Goal: Check status

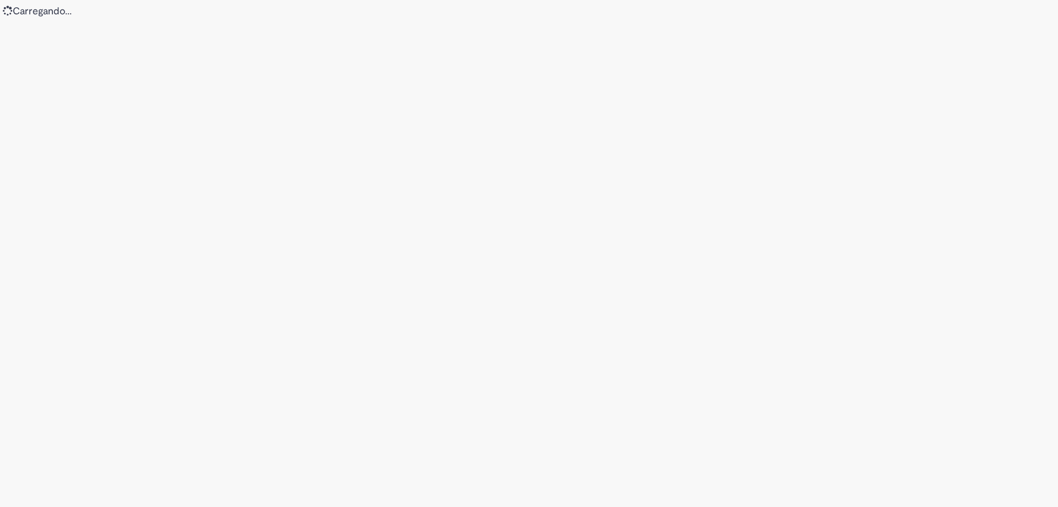
click at [948, 397] on div "Loading..." at bounding box center [529, 253] width 1058 height 507
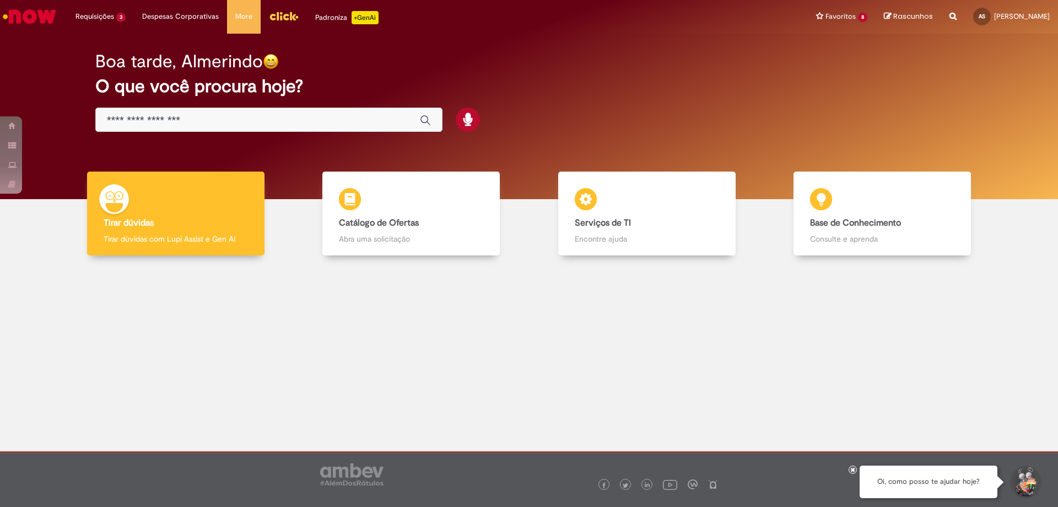
click at [435, 402] on div at bounding box center [529, 349] width 1042 height 172
click at [416, 401] on div at bounding box center [529, 349] width 1042 height 172
click at [419, 403] on div at bounding box center [529, 349] width 1042 height 172
click at [423, 395] on div at bounding box center [529, 349] width 1042 height 172
click at [425, 401] on div at bounding box center [529, 349] width 1042 height 172
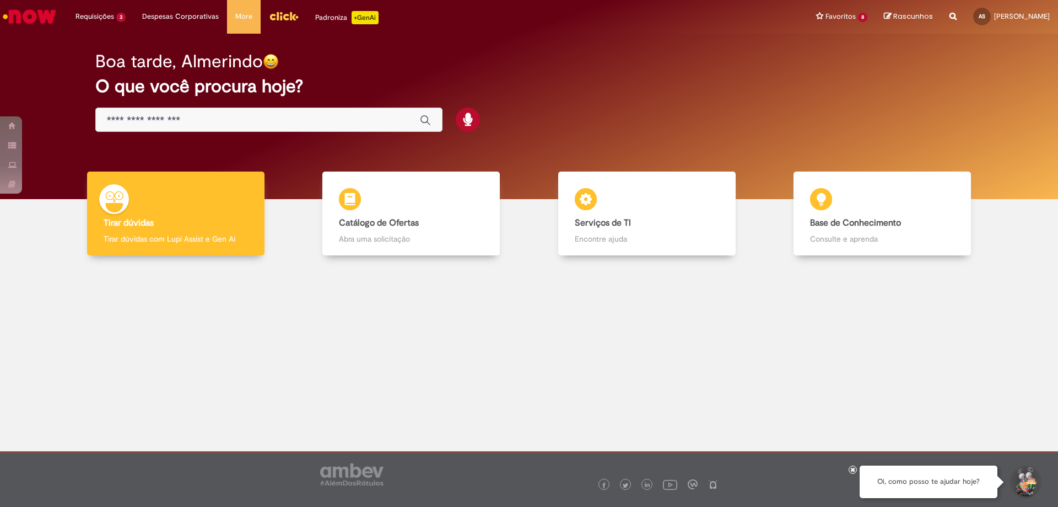
click at [426, 403] on div at bounding box center [529, 349] width 1042 height 172
click at [427, 403] on div at bounding box center [529, 349] width 1042 height 172
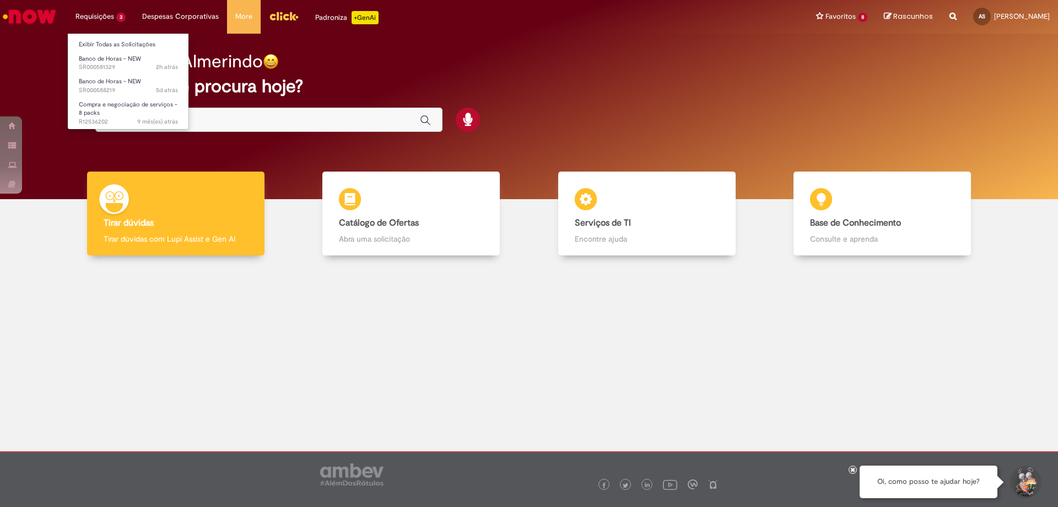
click at [91, 14] on li "Requisições 3 Exibir Todas as Solicitações Banco de Horas - NEW 2h atrás 2 hora…" at bounding box center [100, 16] width 67 height 33
click at [113, 13] on li "Requisições 3 Exibir Todas as Solicitações Banco de Horas - NEW 2h atrás 2 hora…" at bounding box center [100, 16] width 67 height 33
click at [116, 20] on li "Requisições 3 Exibir Todas as Solicitações Banco de Horas - NEW 2h atrás 2 hora…" at bounding box center [100, 16] width 67 height 33
click at [125, 60] on span "Banco de Horas - NEW" at bounding box center [110, 59] width 62 height 8
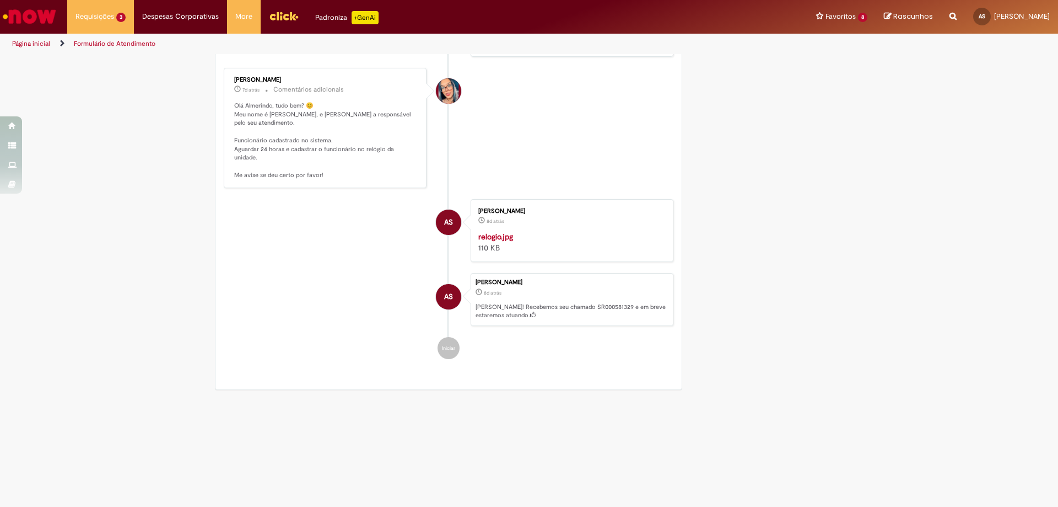
scroll to position [909, 0]
click at [613, 231] on img "Histórico de tíquete" at bounding box center [570, 231] width 184 height 0
click at [293, 482] on section "Formulário de Atendimento Verificar Código de Barras Aguardando Aprovação Aguar…" at bounding box center [529, 280] width 1058 height 453
click at [115, 16] on li "Requisições 3 Exibir Todas as Solicitações Banco de Horas - NEW 2h atrás 2 hora…" at bounding box center [100, 16] width 67 height 33
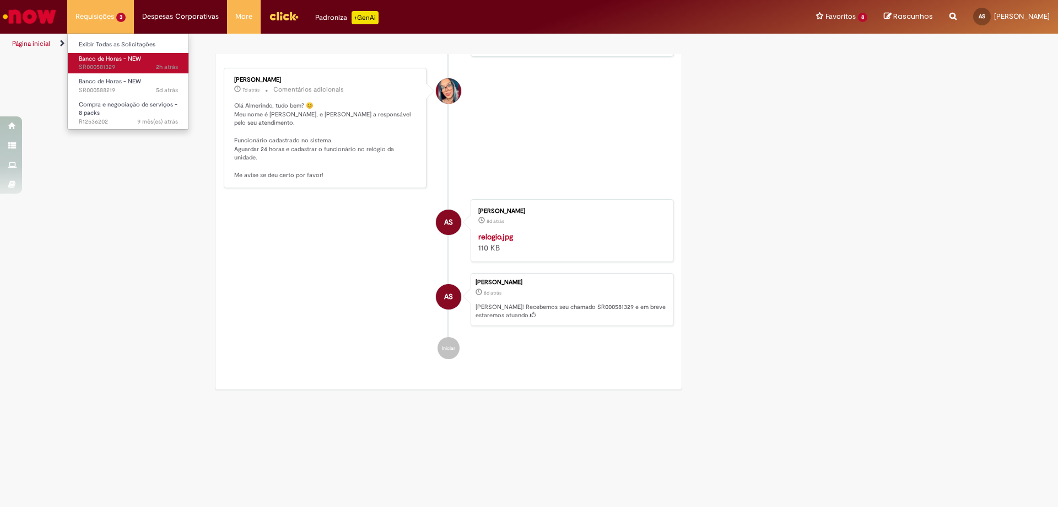
click at [107, 58] on span "Banco de Horas - NEW" at bounding box center [110, 59] width 62 height 8
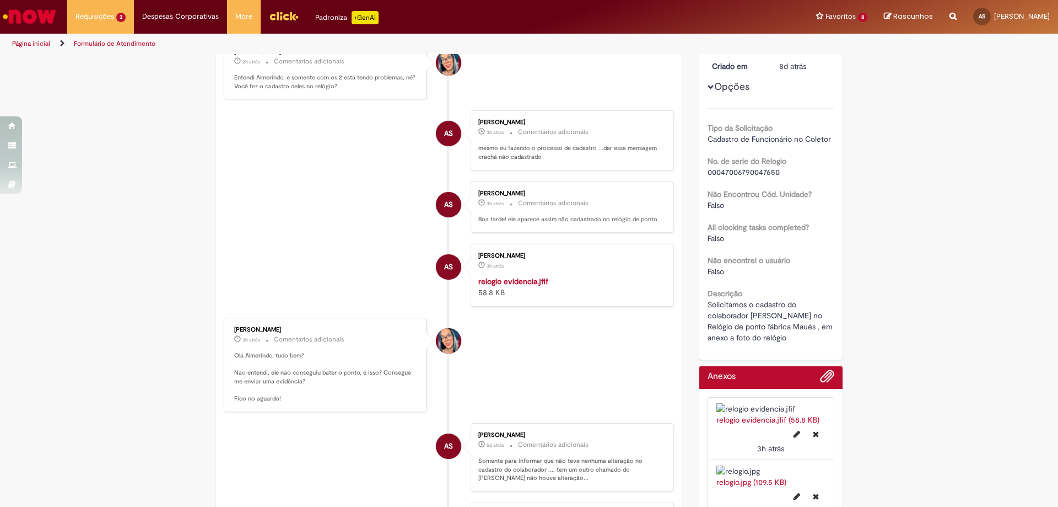
scroll to position [0, 0]
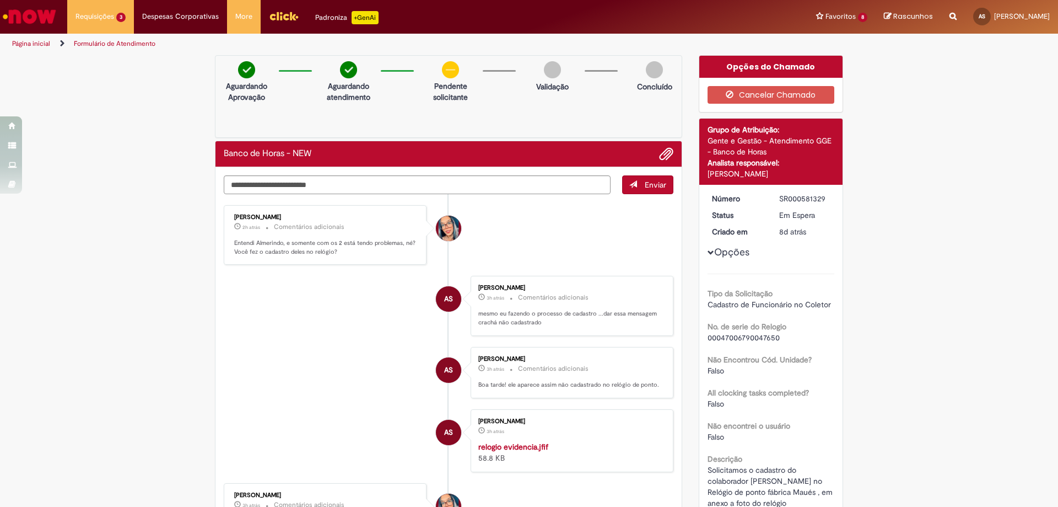
click at [284, 15] on img "Menu Cabeçalho" at bounding box center [284, 16] width 30 height 17
